Goal: Information Seeking & Learning: Learn about a topic

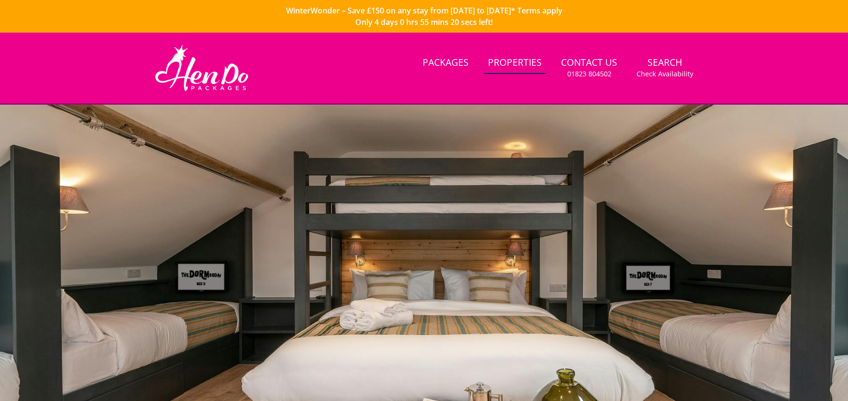
click at [520, 58] on link "Properties" at bounding box center [515, 63] width 62 height 22
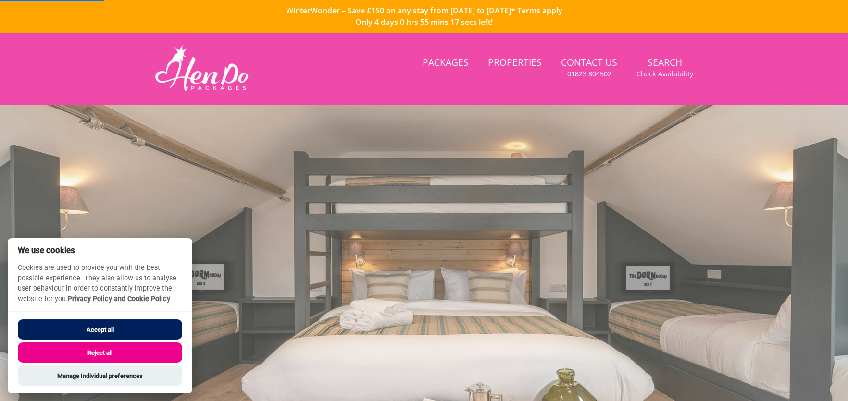
click at [102, 330] on button "Accept all" at bounding box center [100, 330] width 164 height 20
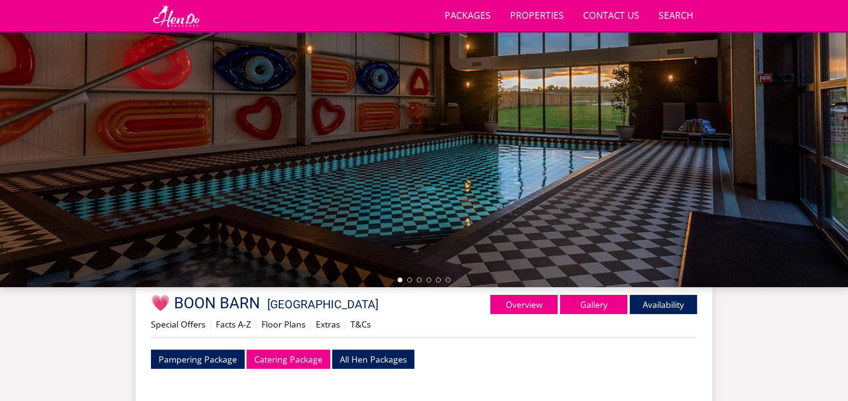
scroll to position [116, 0]
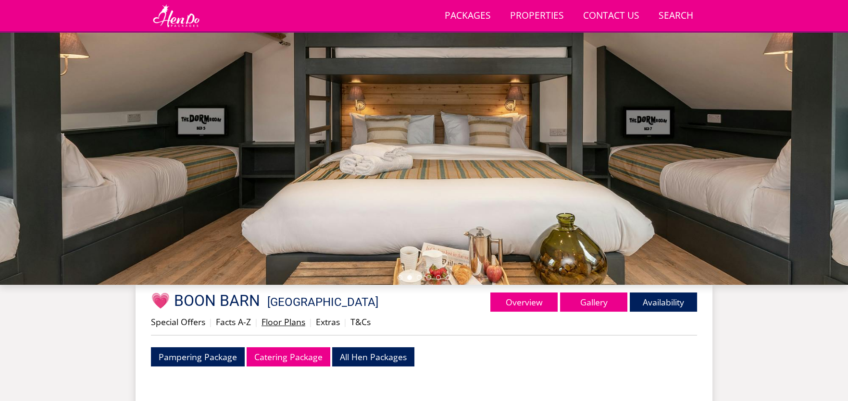
click at [284, 324] on link "Floor Plans" at bounding box center [284, 322] width 44 height 12
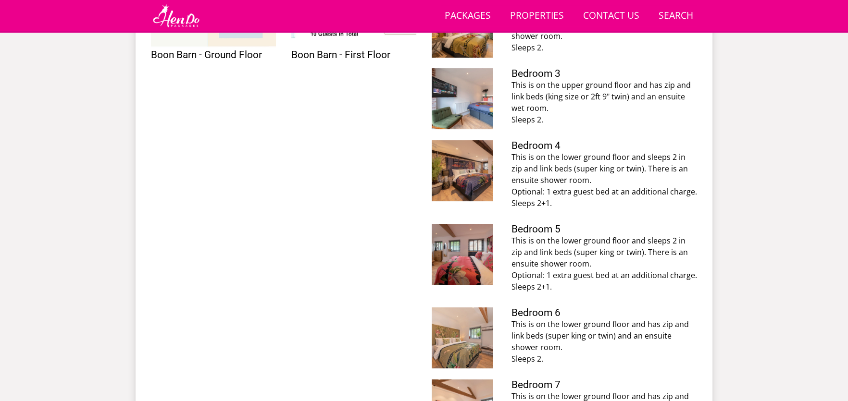
scroll to position [357, 0]
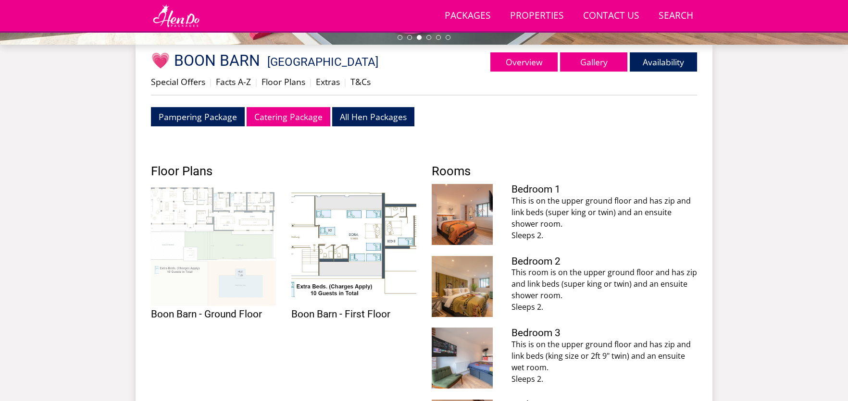
click at [185, 223] on img at bounding box center [213, 246] width 125 height 125
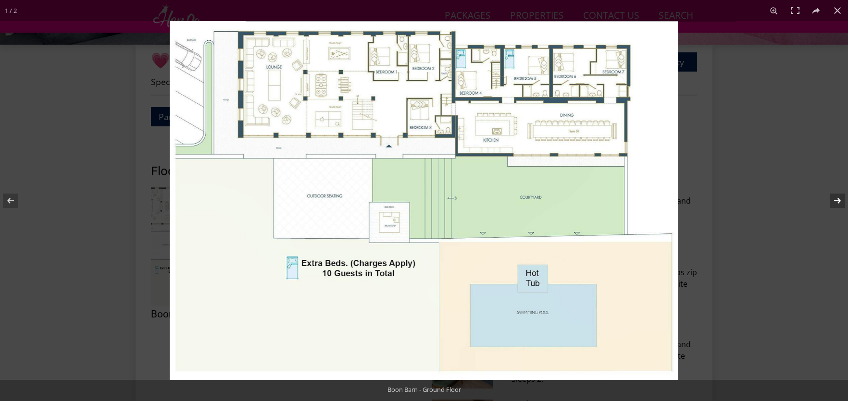
click at [838, 197] on button at bounding box center [831, 201] width 34 height 48
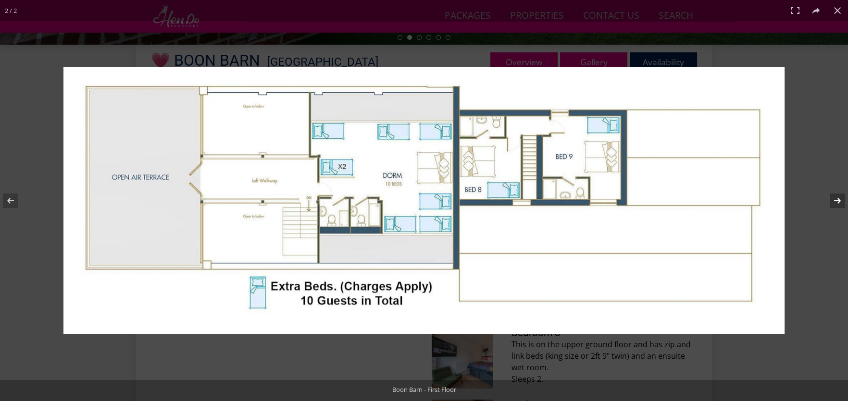
click at [836, 202] on button at bounding box center [831, 201] width 34 height 48
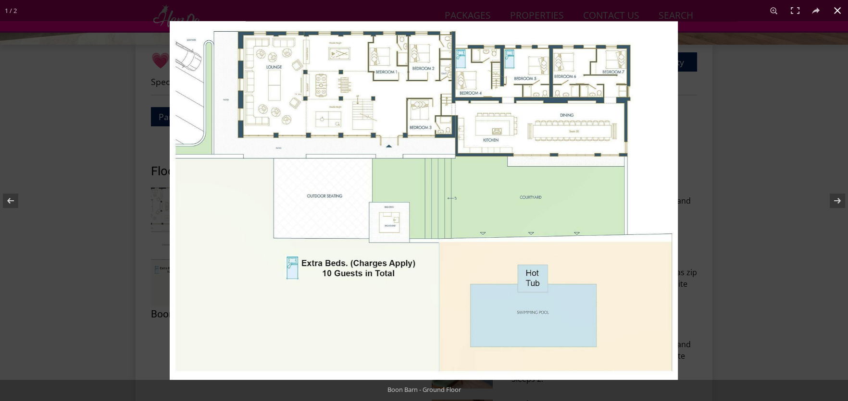
click at [837, 13] on button at bounding box center [837, 10] width 21 height 21
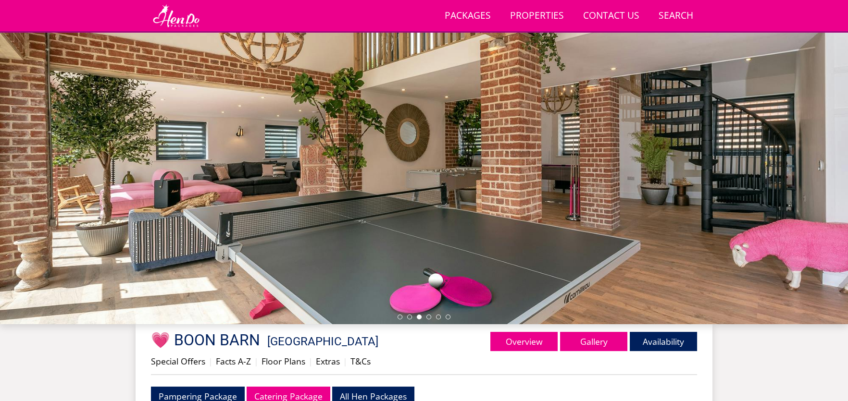
scroll to position [68, 0]
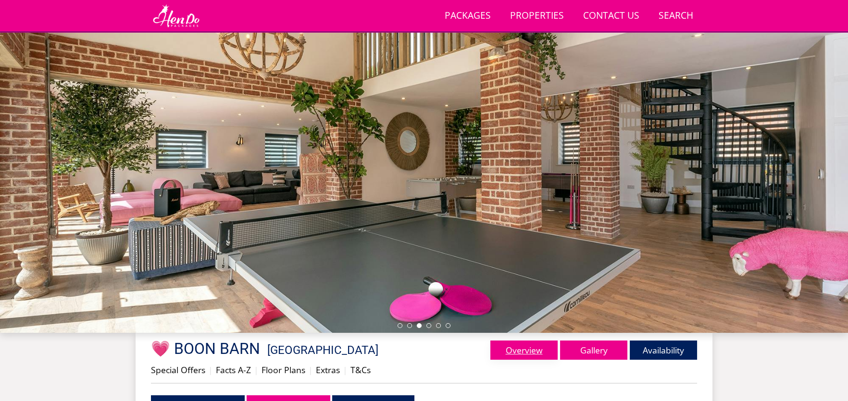
click at [527, 352] on link "Overview" at bounding box center [523, 350] width 67 height 19
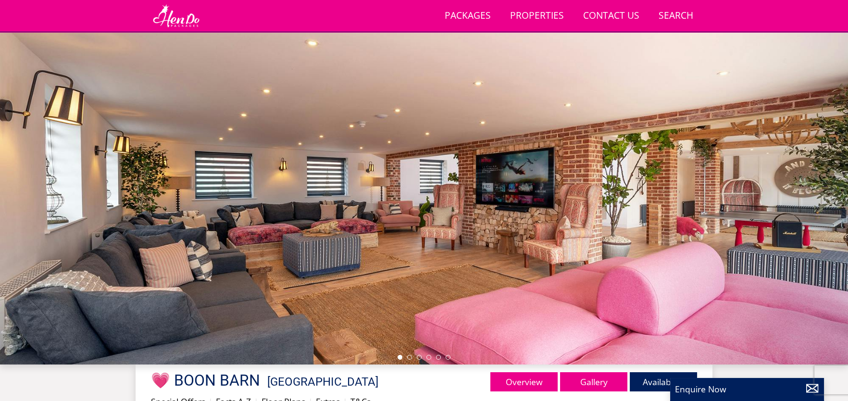
scroll to position [90, 0]
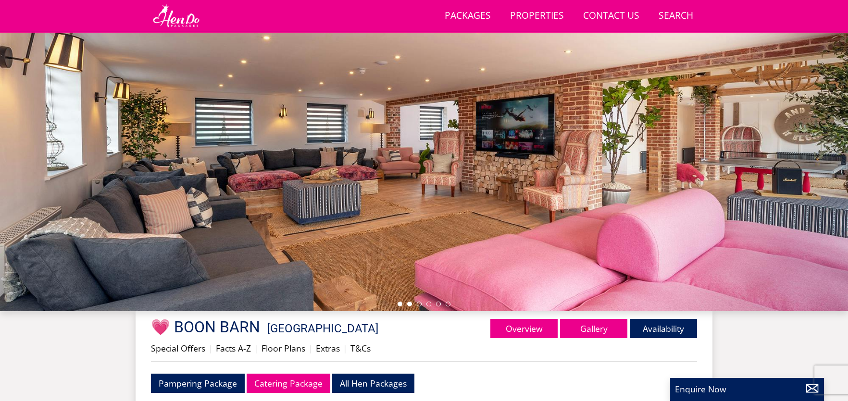
click at [411, 305] on li at bounding box center [409, 304] width 5 height 5
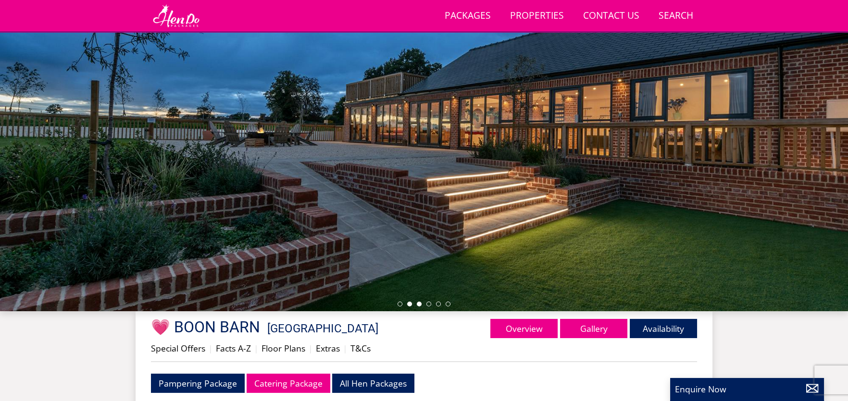
click at [420, 303] on li at bounding box center [419, 304] width 5 height 5
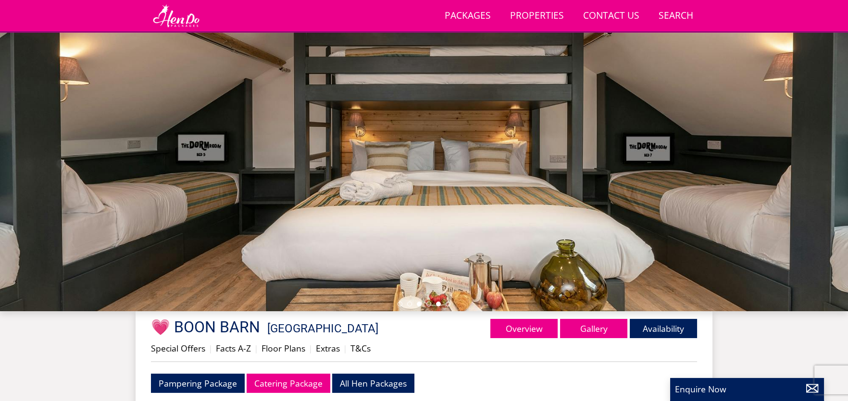
click at [439, 305] on li at bounding box center [438, 304] width 5 height 5
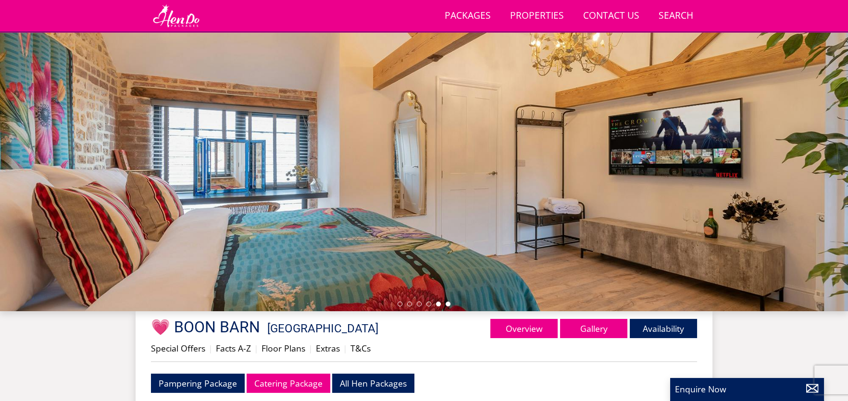
click at [446, 304] on li at bounding box center [448, 304] width 5 height 5
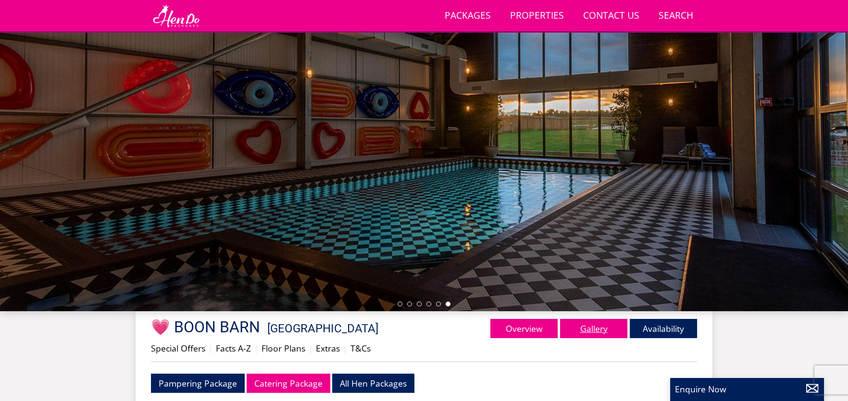
click at [583, 332] on link "Gallery" at bounding box center [593, 328] width 67 height 19
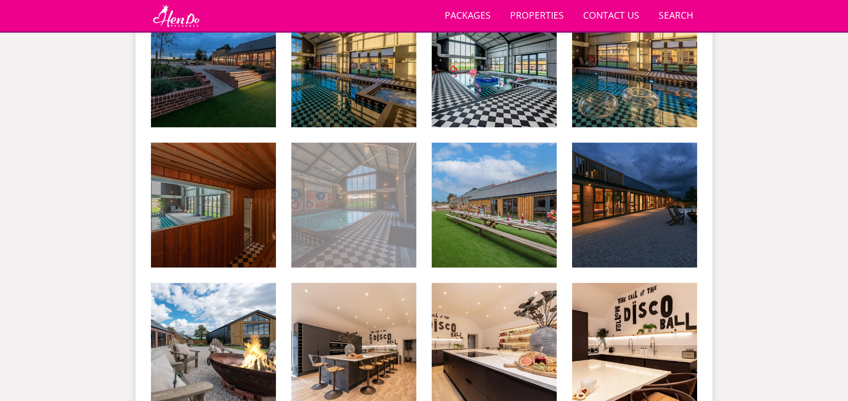
scroll to position [407, 0]
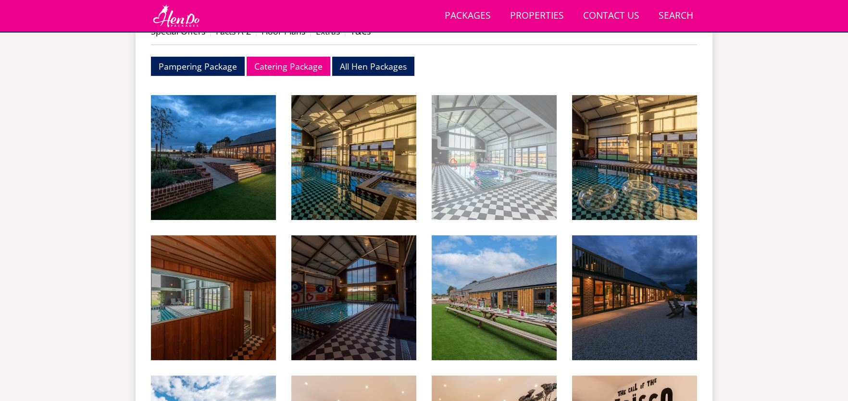
click at [514, 181] on img at bounding box center [494, 157] width 125 height 125
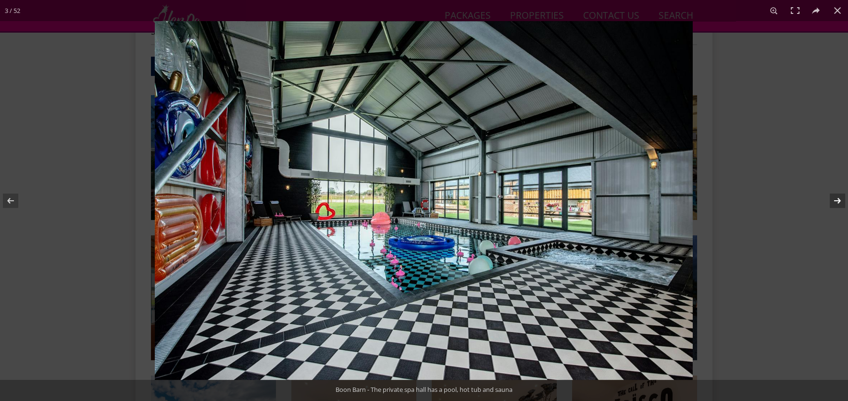
click at [836, 202] on button at bounding box center [831, 201] width 34 height 48
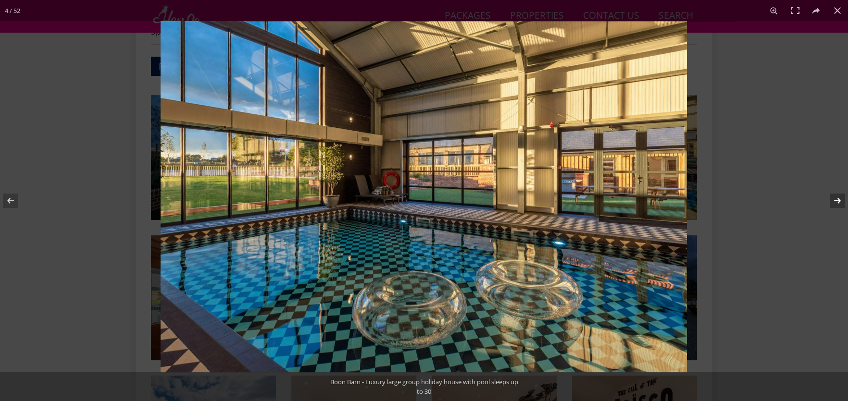
click at [836, 202] on button at bounding box center [831, 201] width 34 height 48
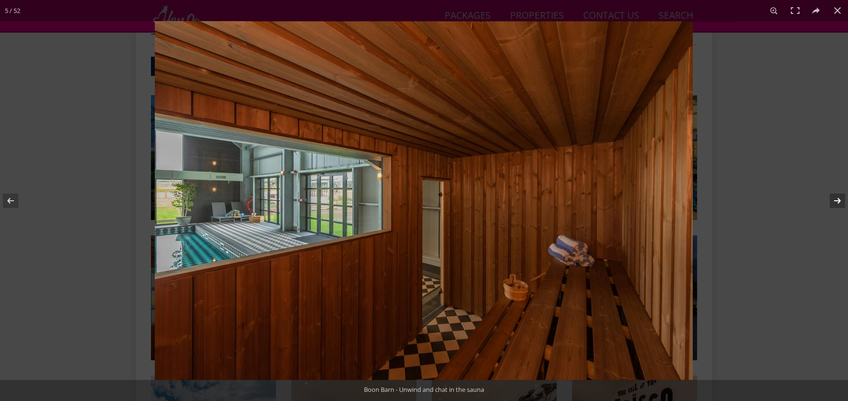
click at [836, 202] on button at bounding box center [831, 201] width 34 height 48
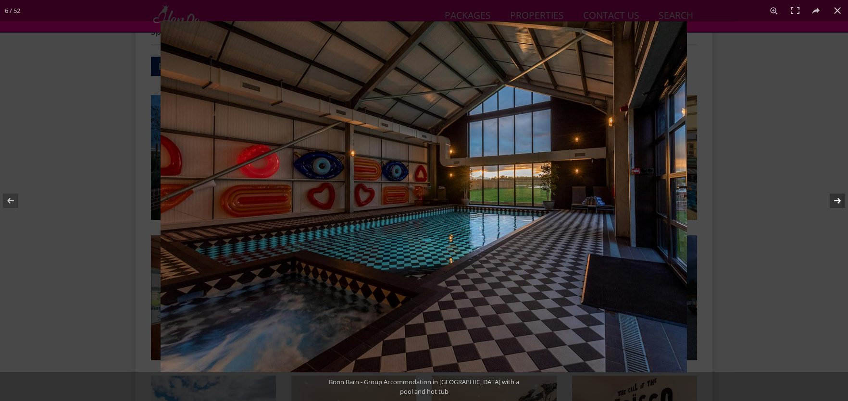
click at [836, 202] on button at bounding box center [831, 201] width 34 height 48
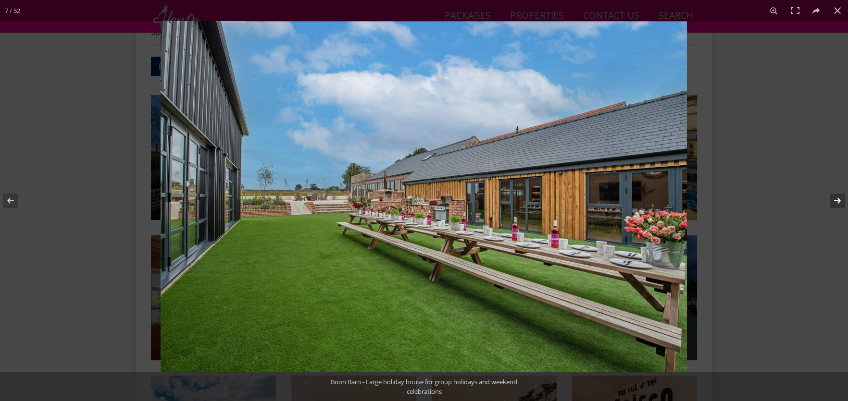
click at [836, 202] on button at bounding box center [831, 201] width 34 height 48
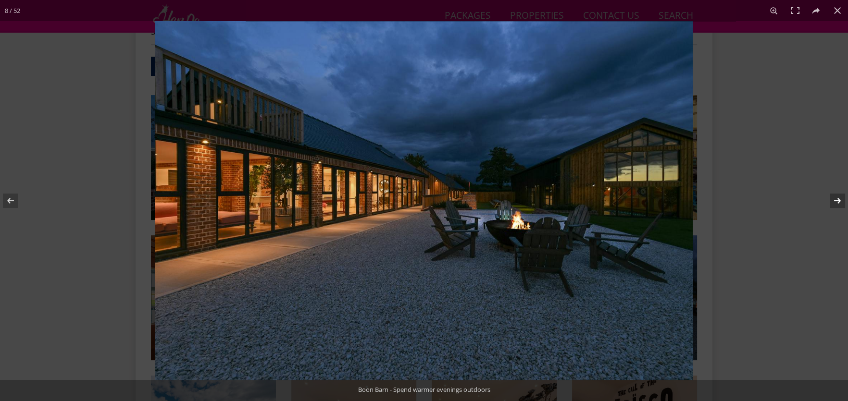
click at [836, 202] on button at bounding box center [831, 201] width 34 height 48
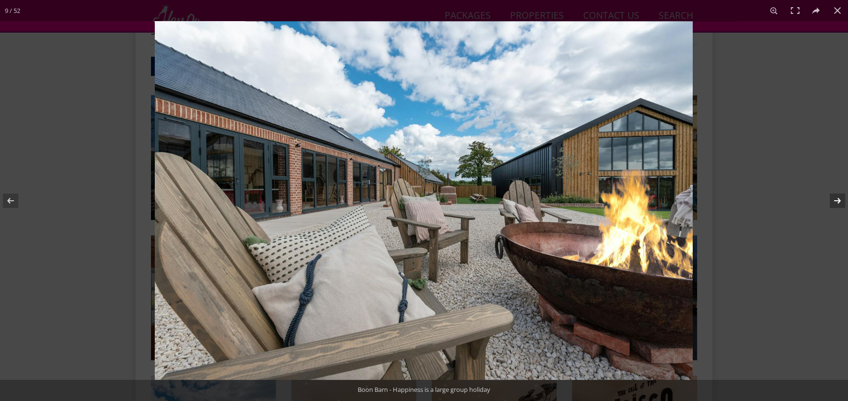
click at [836, 202] on button at bounding box center [831, 201] width 34 height 48
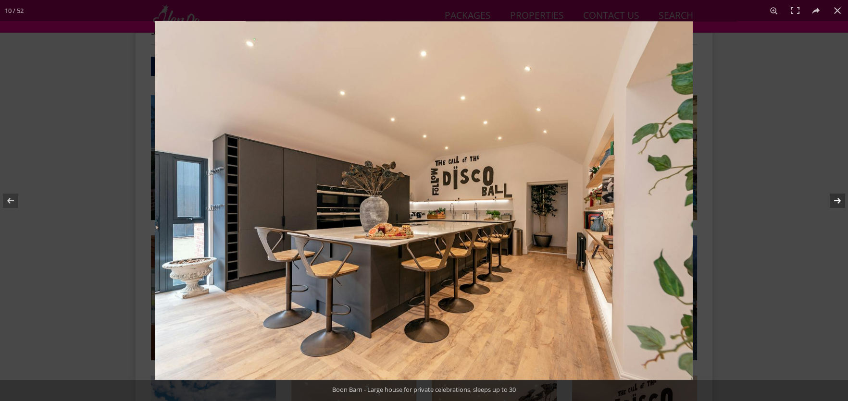
click at [836, 202] on button at bounding box center [831, 201] width 34 height 48
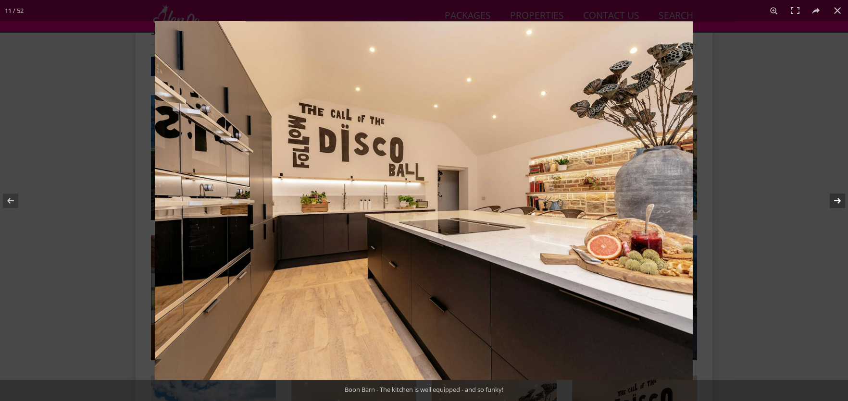
click at [836, 202] on button at bounding box center [831, 201] width 34 height 48
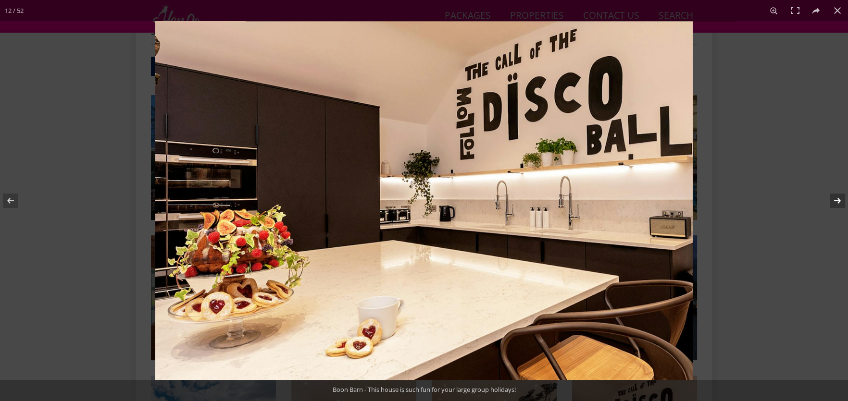
click at [836, 202] on button at bounding box center [831, 201] width 34 height 48
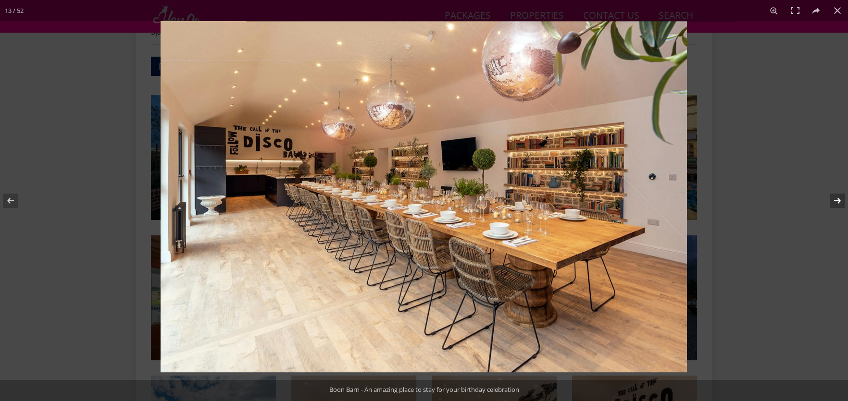
click at [836, 202] on button at bounding box center [831, 201] width 34 height 48
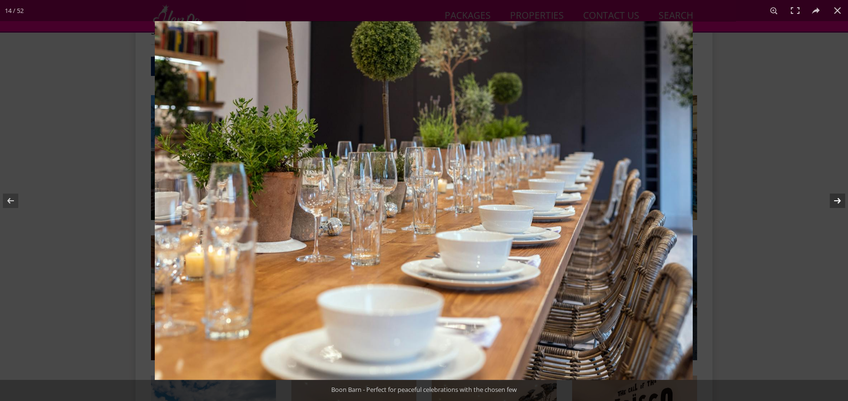
click at [836, 202] on button at bounding box center [831, 201] width 34 height 48
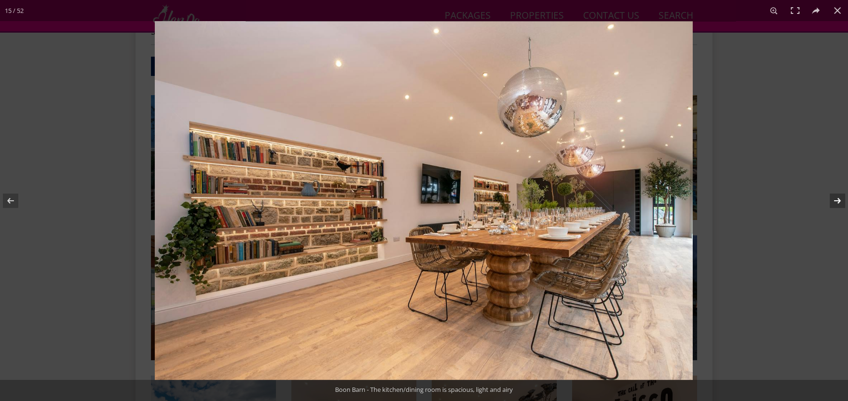
click at [836, 202] on button at bounding box center [831, 201] width 34 height 48
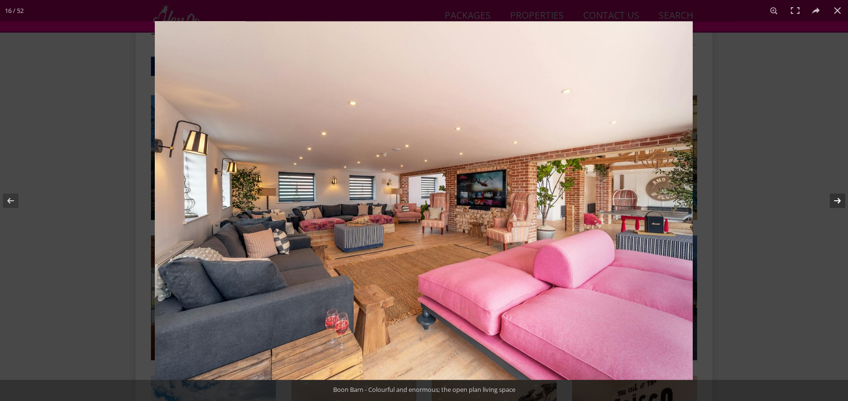
click at [836, 202] on button at bounding box center [831, 201] width 34 height 48
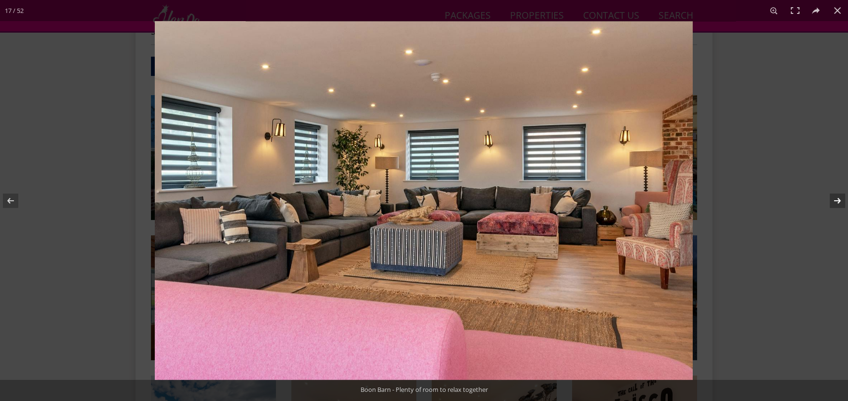
click at [836, 202] on button at bounding box center [831, 201] width 34 height 48
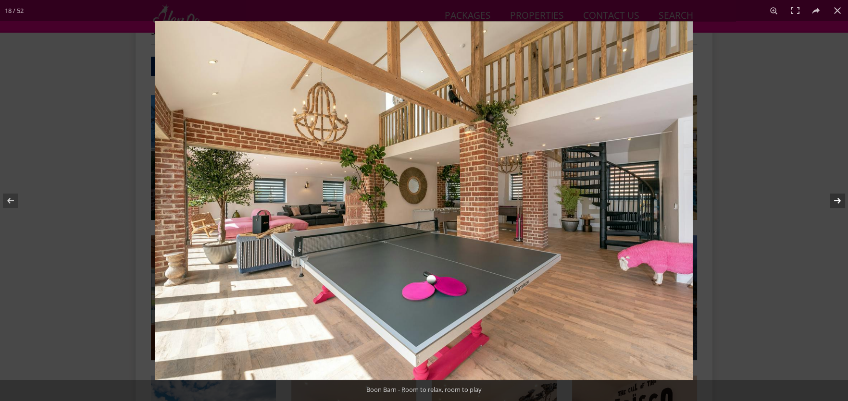
click at [836, 202] on button at bounding box center [831, 201] width 34 height 48
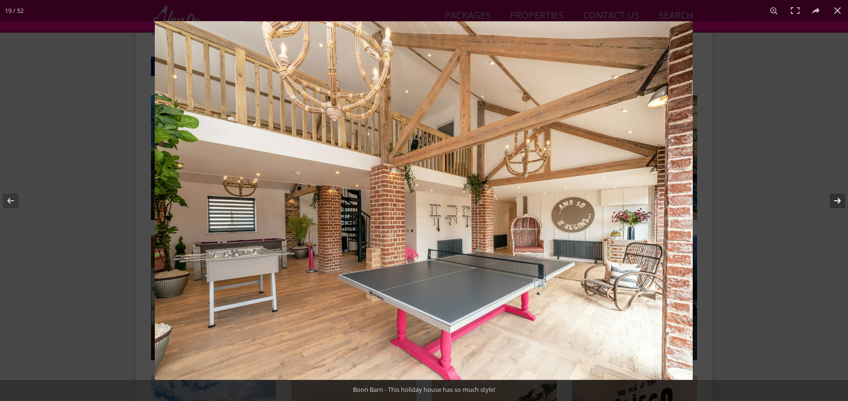
click at [836, 202] on button at bounding box center [831, 201] width 34 height 48
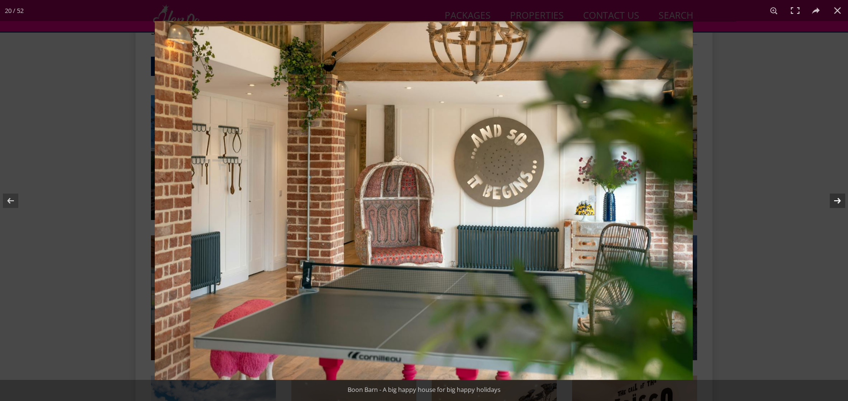
click at [836, 202] on button at bounding box center [831, 201] width 34 height 48
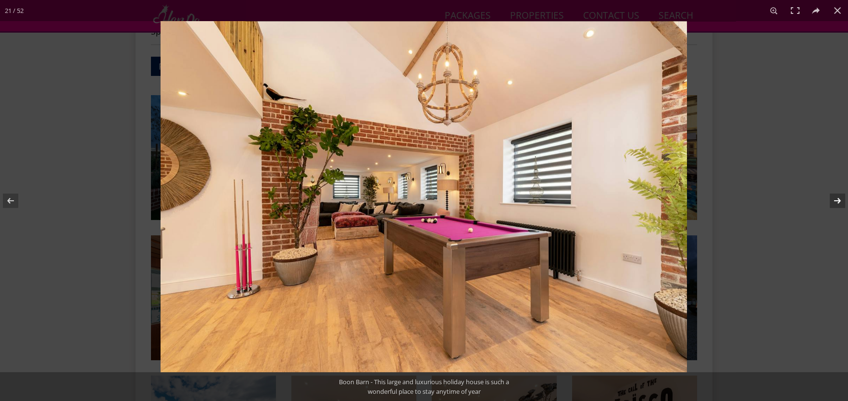
click at [836, 202] on button at bounding box center [831, 201] width 34 height 48
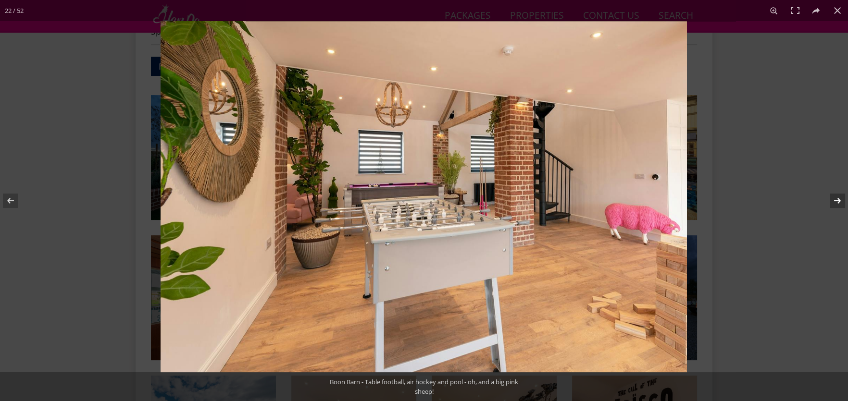
click at [836, 202] on button at bounding box center [831, 201] width 34 height 48
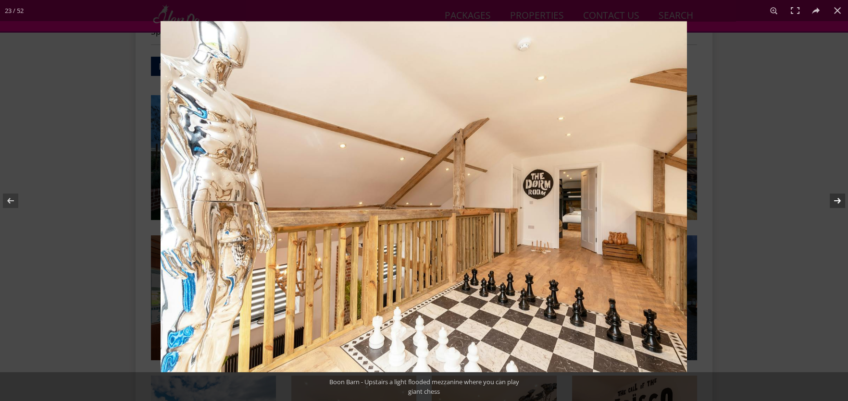
click at [836, 202] on button at bounding box center [831, 201] width 34 height 48
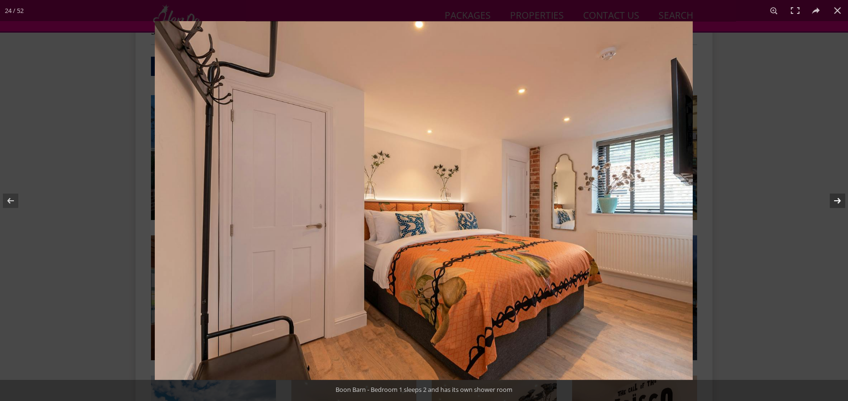
click at [836, 202] on button at bounding box center [831, 201] width 34 height 48
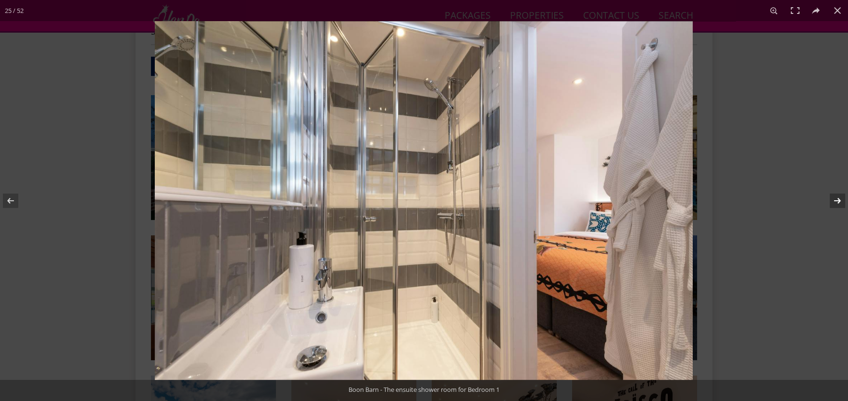
click at [836, 202] on button at bounding box center [831, 201] width 34 height 48
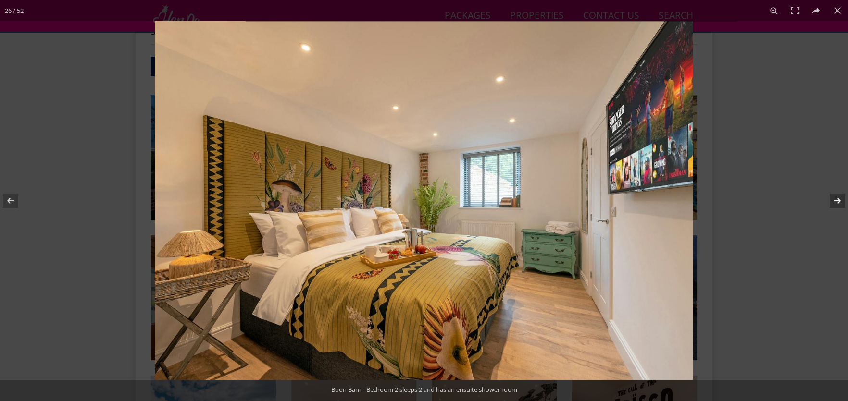
click at [836, 202] on button at bounding box center [831, 201] width 34 height 48
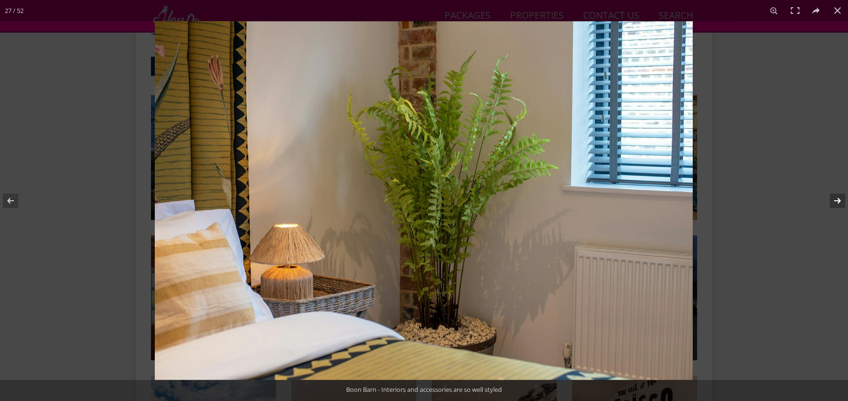
click at [836, 202] on button at bounding box center [831, 201] width 34 height 48
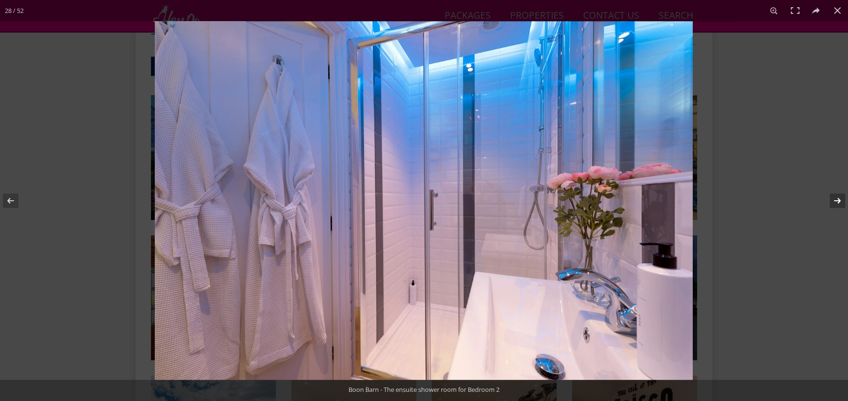
click at [836, 202] on button at bounding box center [831, 201] width 34 height 48
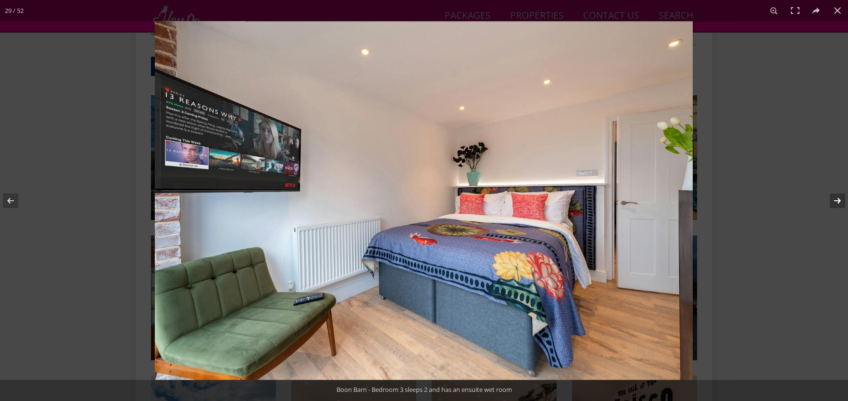
click at [836, 202] on button at bounding box center [831, 201] width 34 height 48
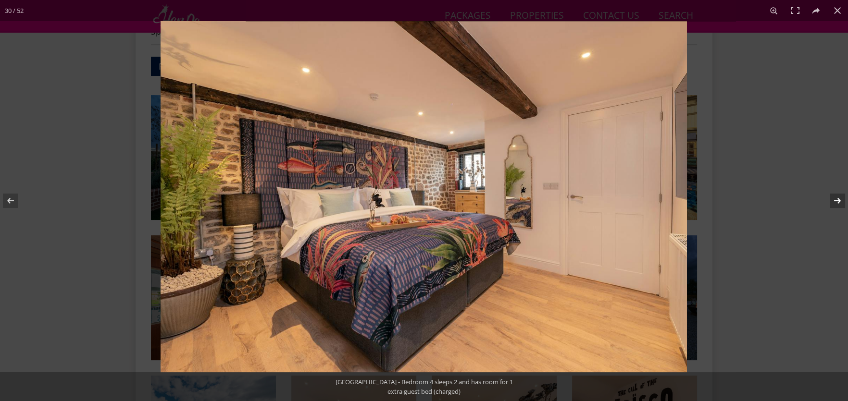
click at [836, 202] on button at bounding box center [831, 201] width 34 height 48
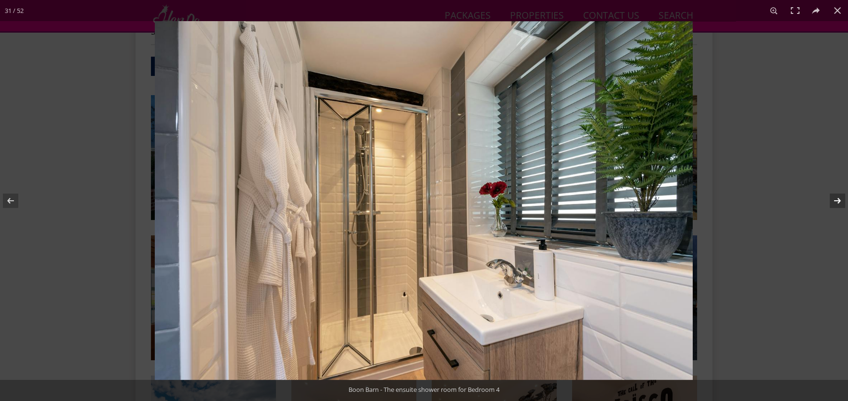
click at [836, 202] on button at bounding box center [831, 201] width 34 height 48
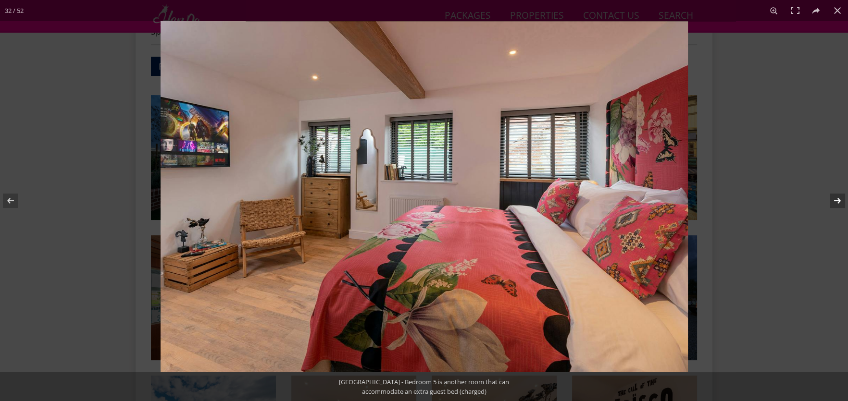
click at [836, 202] on button at bounding box center [831, 201] width 34 height 48
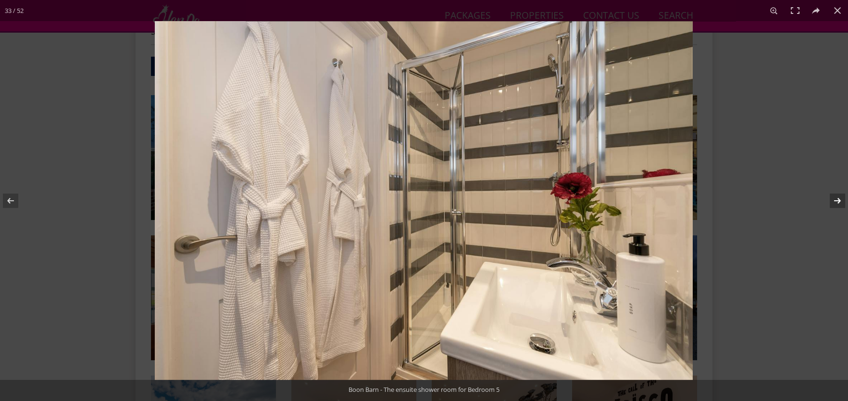
click at [836, 202] on button at bounding box center [831, 201] width 34 height 48
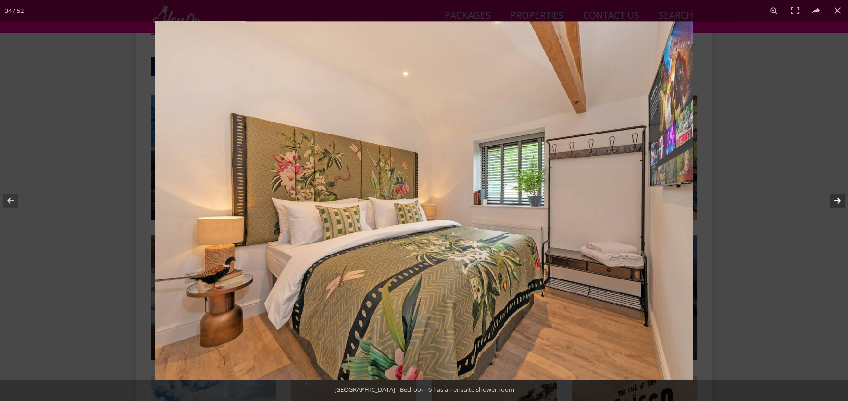
click at [836, 202] on button at bounding box center [831, 201] width 34 height 48
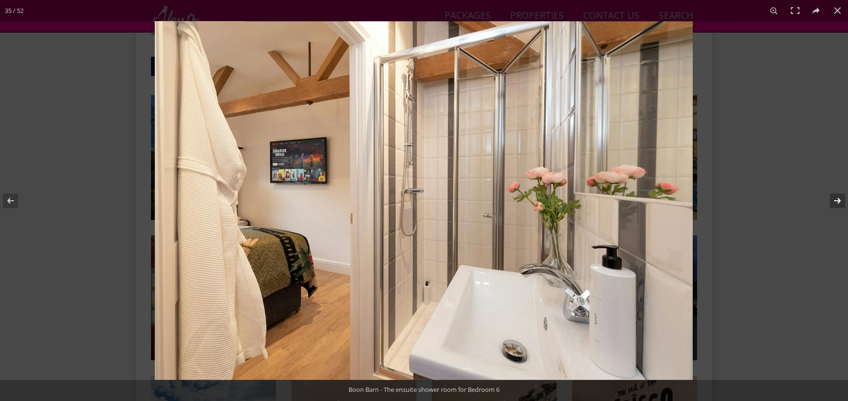
click at [836, 202] on button at bounding box center [831, 201] width 34 height 48
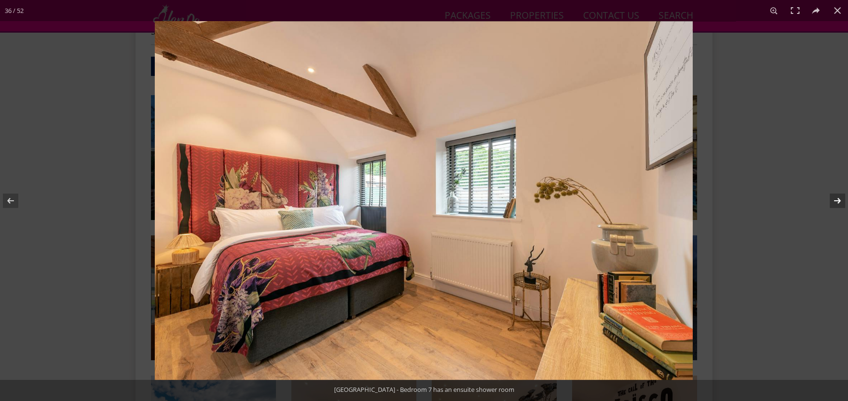
click at [836, 202] on button at bounding box center [831, 201] width 34 height 48
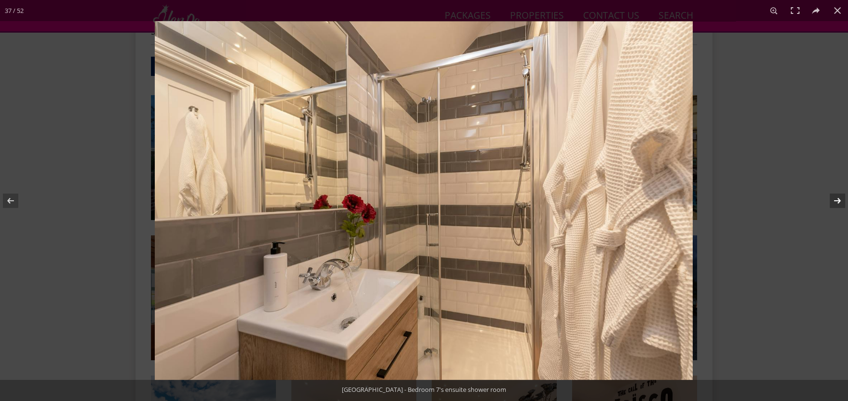
click at [836, 202] on button at bounding box center [831, 201] width 34 height 48
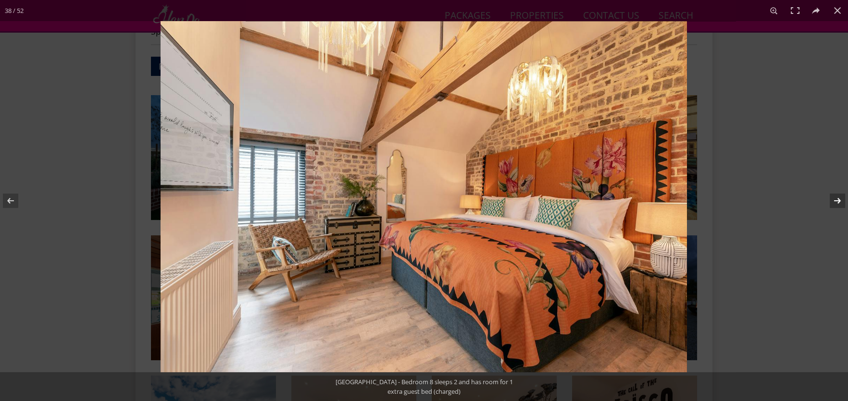
click at [836, 202] on button at bounding box center [831, 201] width 34 height 48
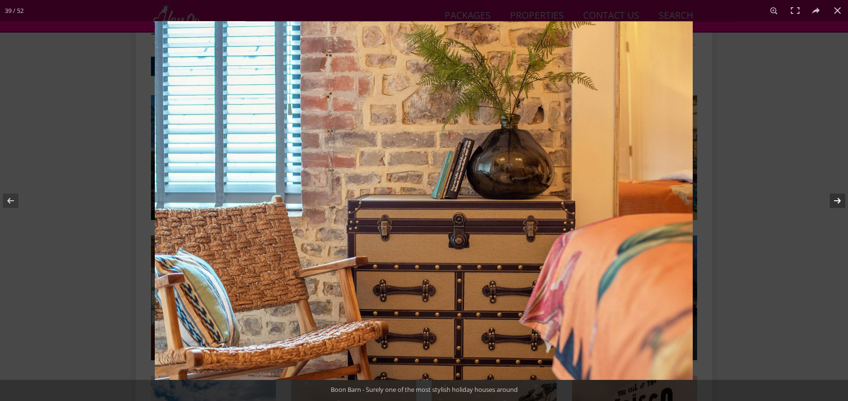
click at [836, 202] on button at bounding box center [831, 201] width 34 height 48
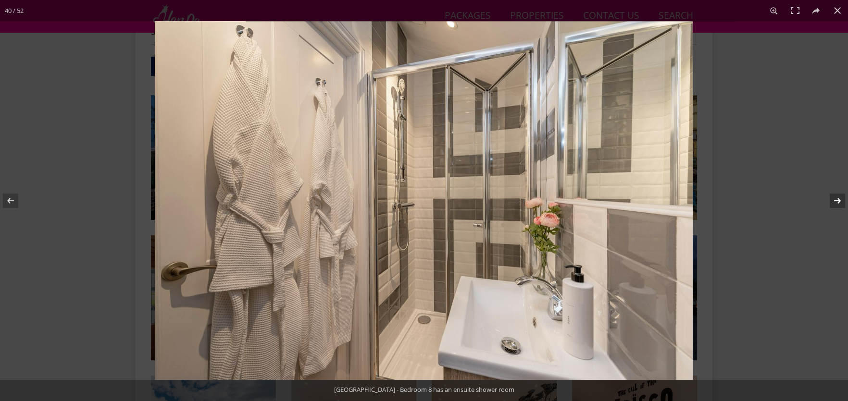
click at [836, 202] on button at bounding box center [831, 201] width 34 height 48
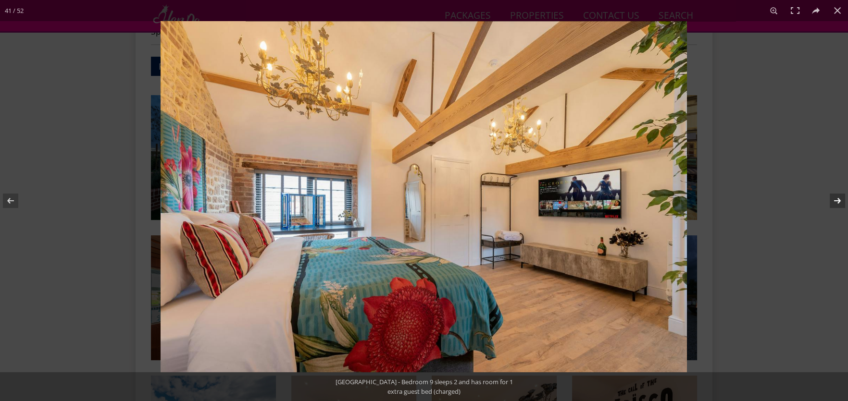
click at [836, 202] on button at bounding box center [831, 201] width 34 height 48
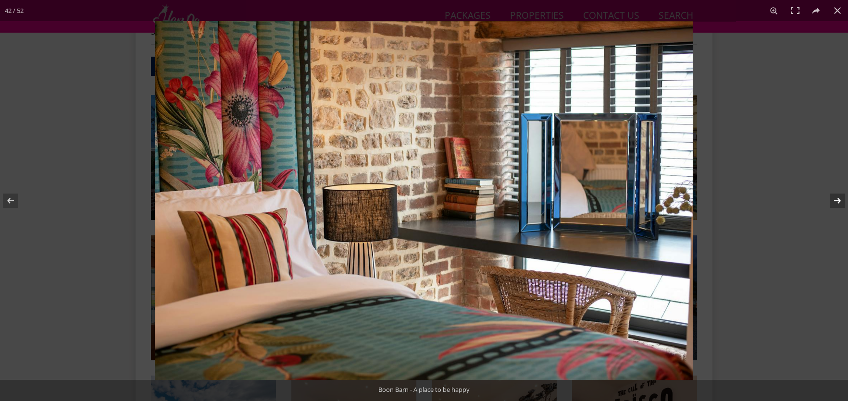
click at [836, 202] on button at bounding box center [831, 201] width 34 height 48
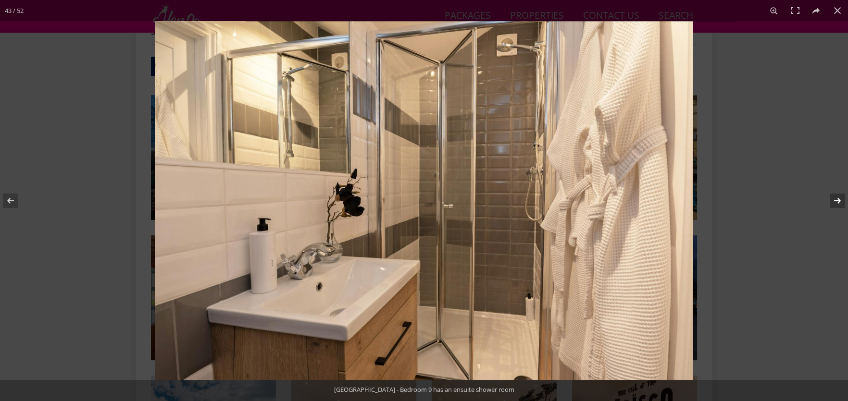
click at [836, 202] on button at bounding box center [831, 201] width 34 height 48
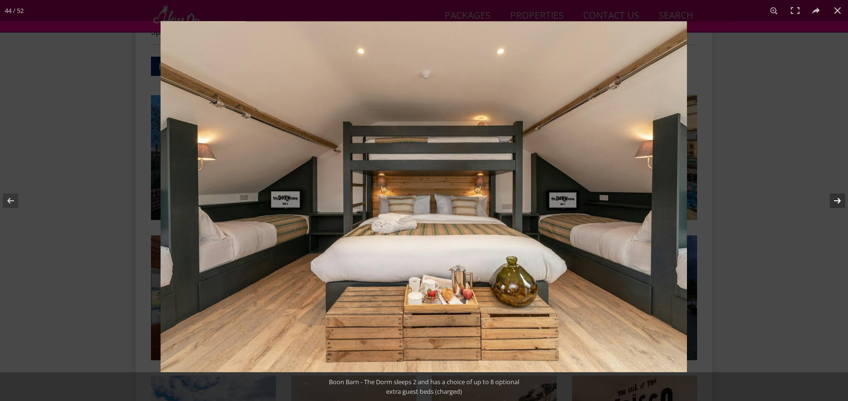
click at [836, 202] on button at bounding box center [831, 201] width 34 height 48
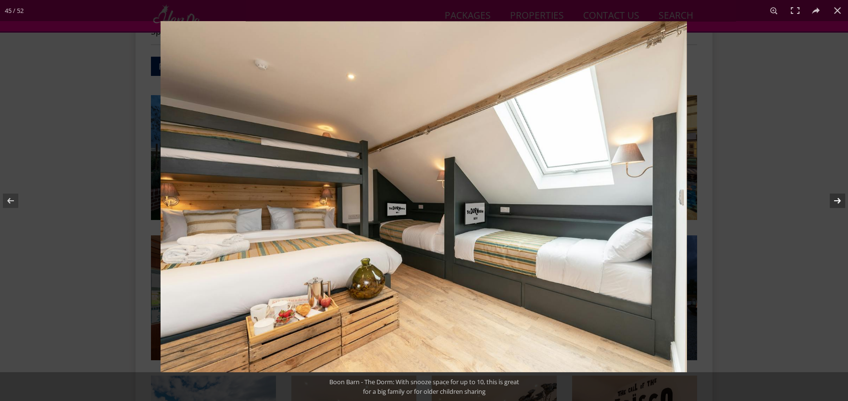
click at [836, 202] on button at bounding box center [831, 201] width 34 height 48
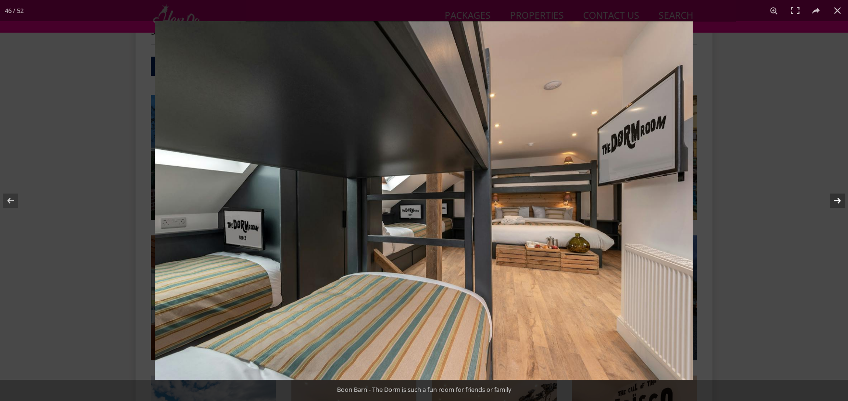
click at [836, 202] on button at bounding box center [831, 201] width 34 height 48
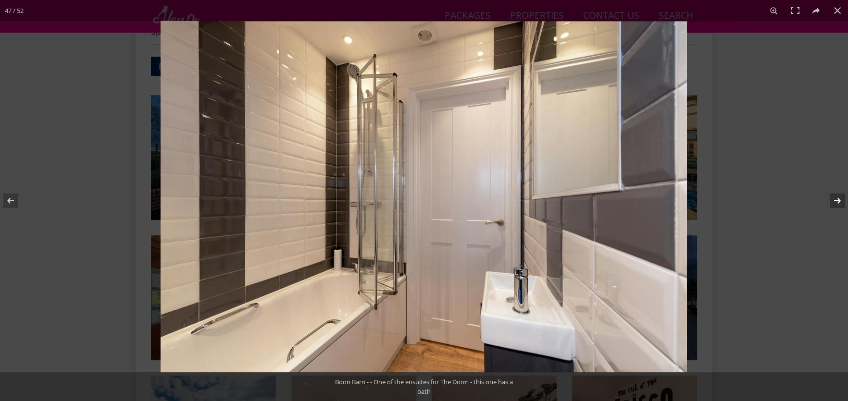
click at [836, 202] on button at bounding box center [831, 201] width 34 height 48
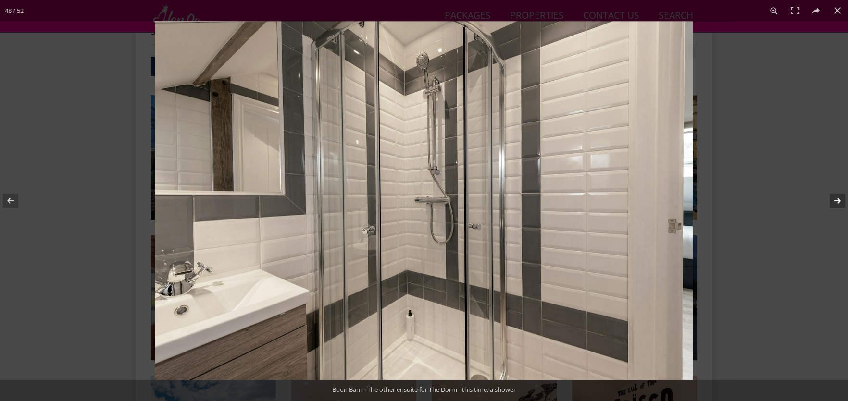
click at [836, 202] on button at bounding box center [831, 201] width 34 height 48
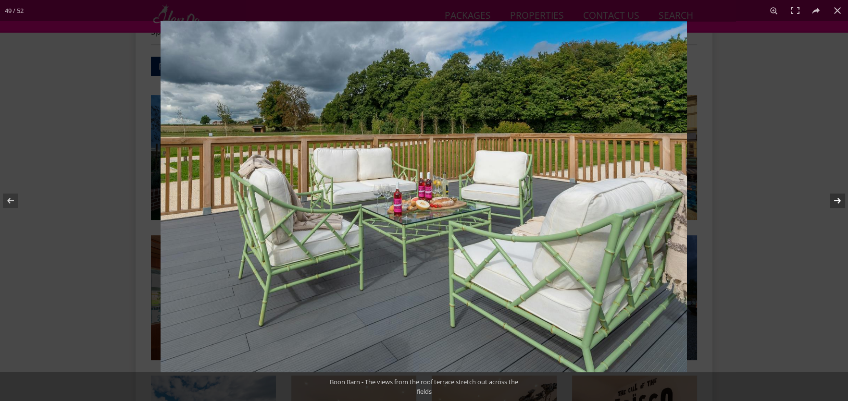
click at [836, 202] on button at bounding box center [831, 201] width 34 height 48
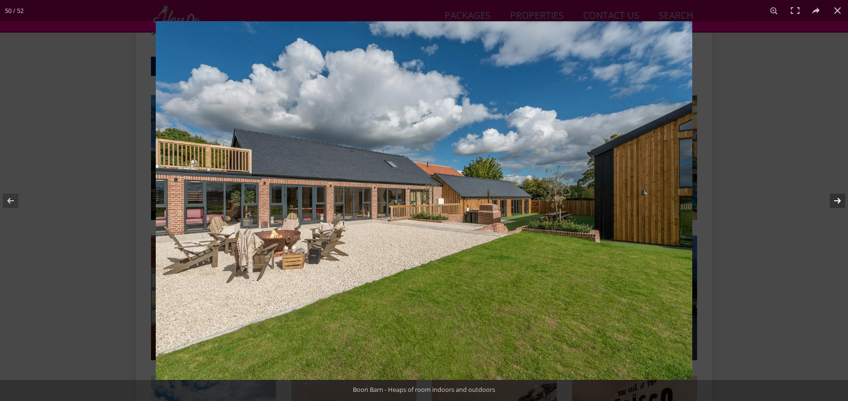
click at [836, 202] on button at bounding box center [831, 201] width 34 height 48
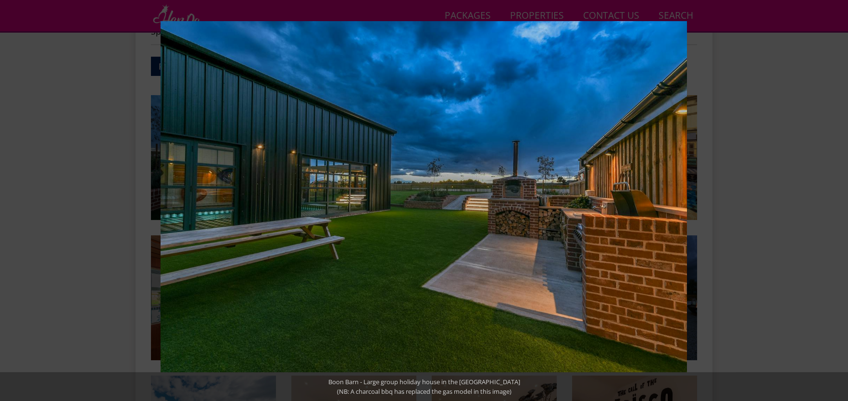
click at [836, 202] on button at bounding box center [831, 201] width 34 height 48
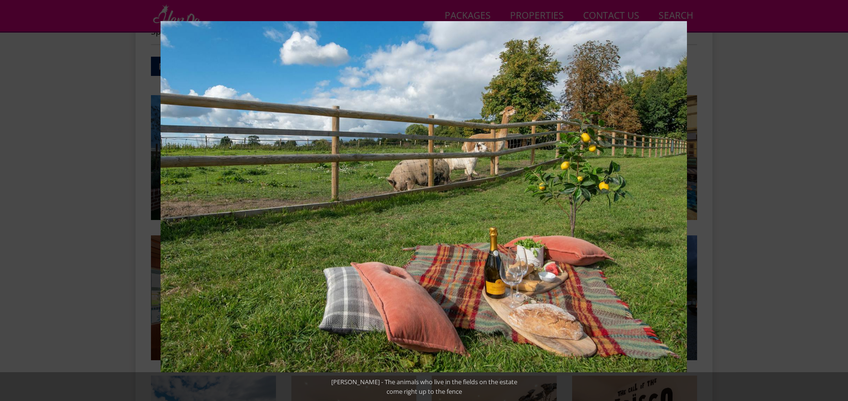
click at [836, 202] on button at bounding box center [831, 201] width 34 height 48
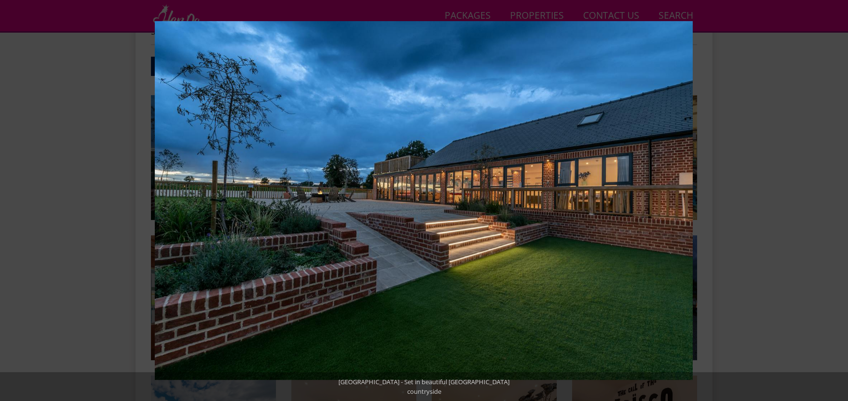
click at [836, 202] on button at bounding box center [831, 201] width 34 height 48
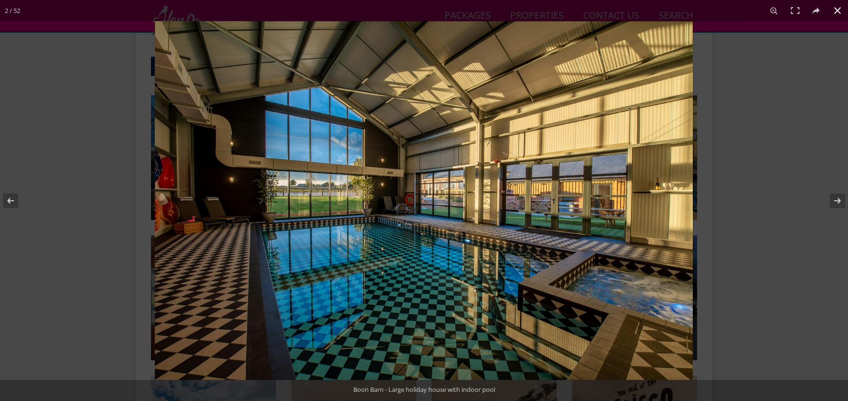
click at [835, 10] on button at bounding box center [837, 10] width 21 height 21
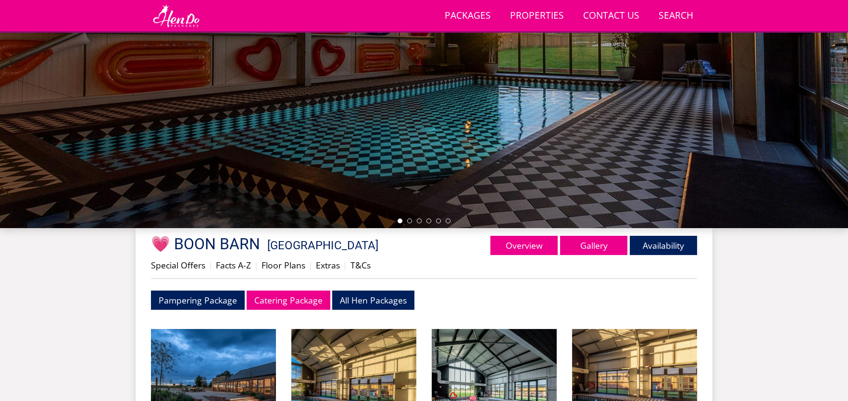
scroll to position [79, 0]
